Goal: Transaction & Acquisition: Purchase product/service

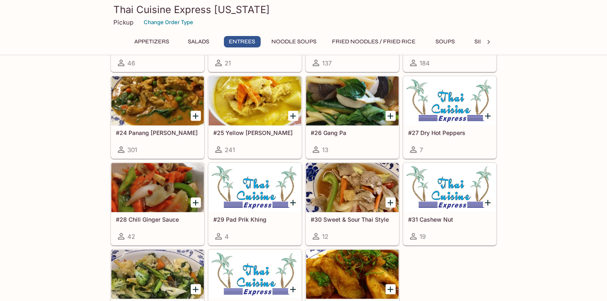
scroll to position [614, 0]
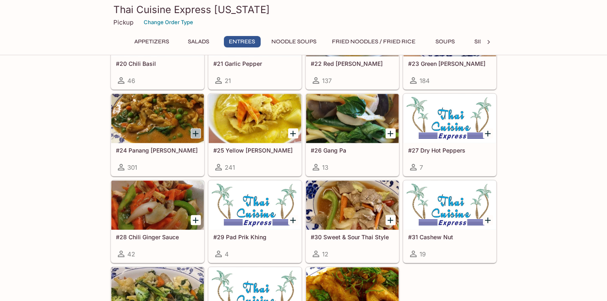
click at [191, 132] on icon "Add #24 Panang Curry" at bounding box center [196, 134] width 10 height 10
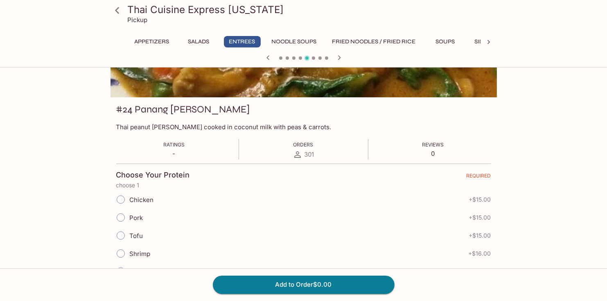
scroll to position [123, 0]
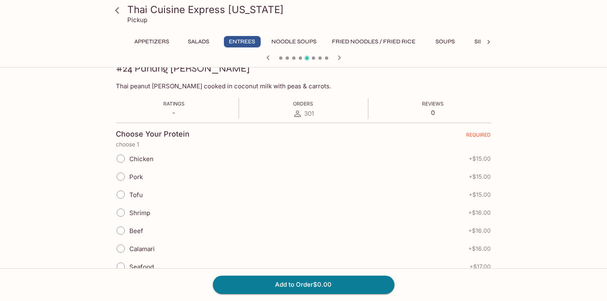
click at [117, 159] on input "Chicken" at bounding box center [120, 158] width 17 height 17
radio input "true"
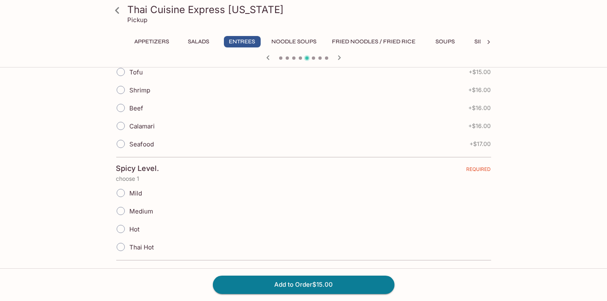
scroll to position [287, 0]
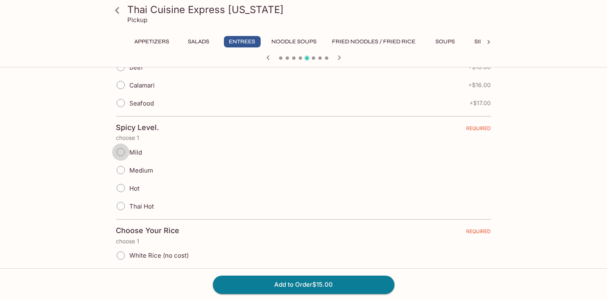
click at [117, 152] on input "Mild" at bounding box center [120, 152] width 17 height 17
radio input "true"
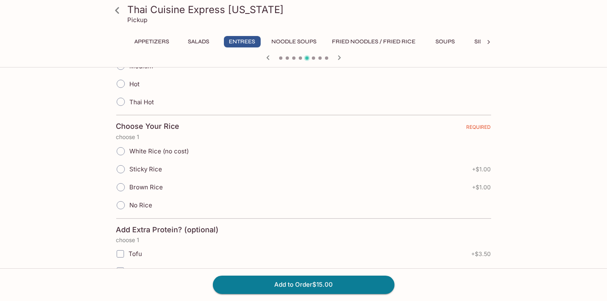
scroll to position [409, 0]
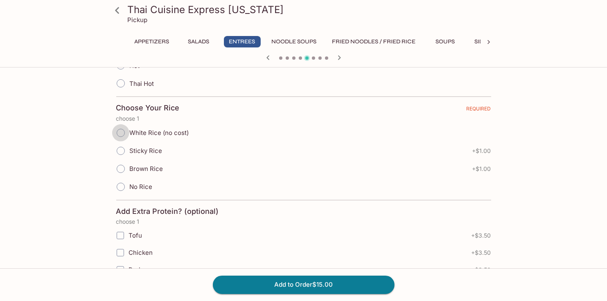
click at [118, 134] on input "White Rice (no cost)" at bounding box center [120, 132] width 17 height 17
radio input "true"
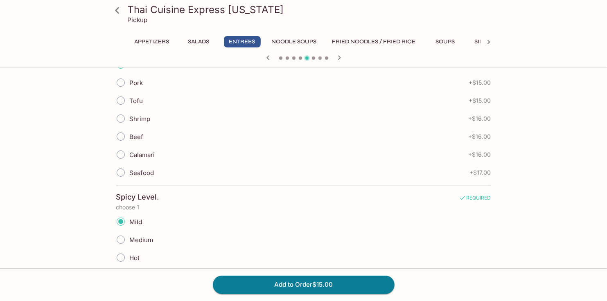
scroll to position [53, 0]
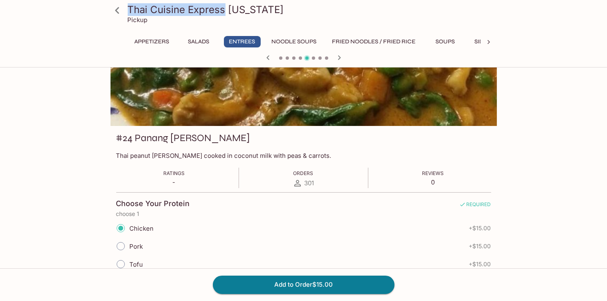
drag, startPoint x: 130, startPoint y: 8, endPoint x: 222, endPoint y: 9, distance: 92.5
click at [222, 9] on h3 "Thai Cuisine Express [US_STATE]" at bounding box center [311, 9] width 366 height 13
drag, startPoint x: 222, startPoint y: 9, endPoint x: 215, endPoint y: 9, distance: 7.4
copy h3 "Thai Cuisine Express"
